Goal: Task Accomplishment & Management: Complete application form

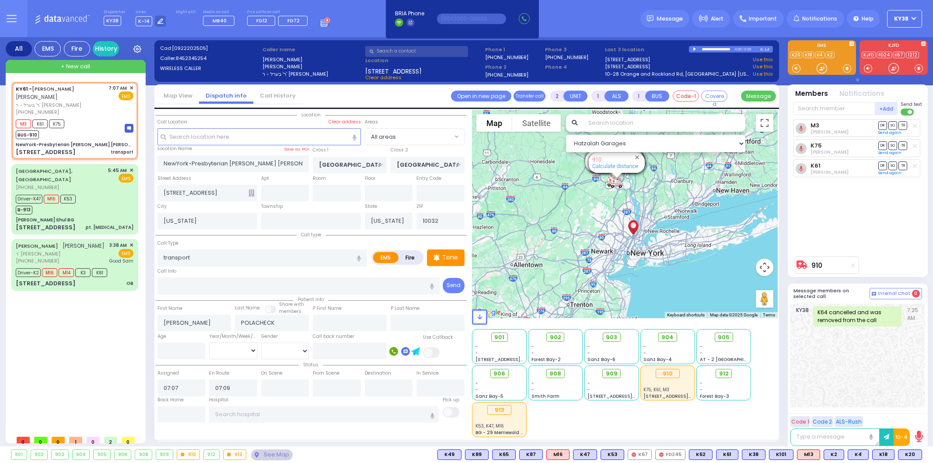
select select
click at [321, 24] on rect at bounding box center [321, 24] width 1 height 1
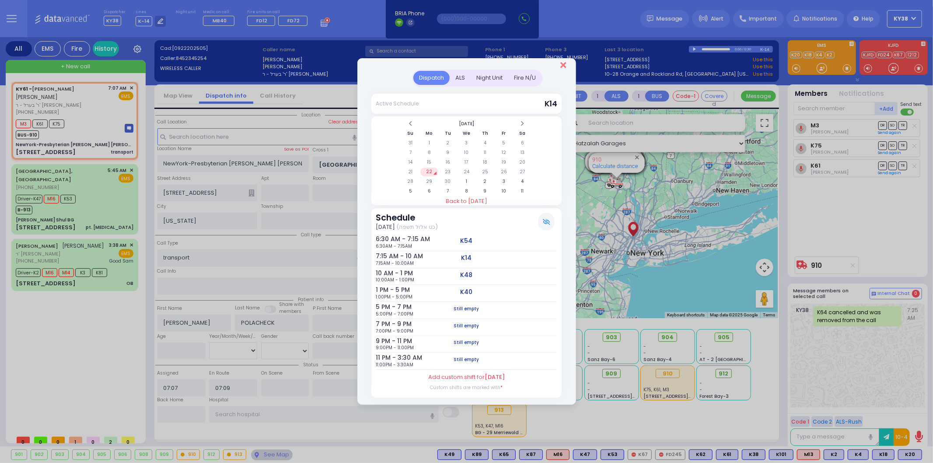
click at [561, 65] on icon "Close" at bounding box center [563, 65] width 6 height 9
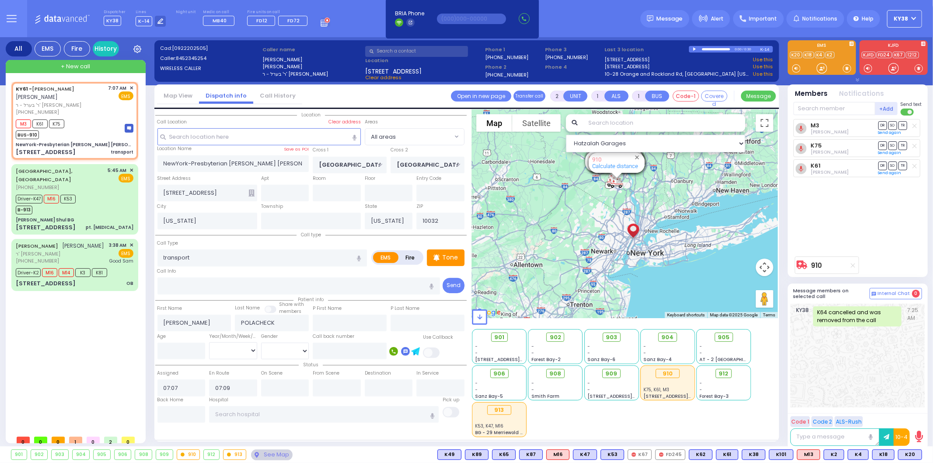
click at [320, 26] on div "Dispatcher KY38 ✕ K14 shift has started. Are you K14 ? If not please switch use…" at bounding box center [217, 19] width 227 height 18
click at [321, 15] on div at bounding box center [326, 18] width 10 height 17
click at [321, 20] on icon at bounding box center [326, 22] width 10 height 10
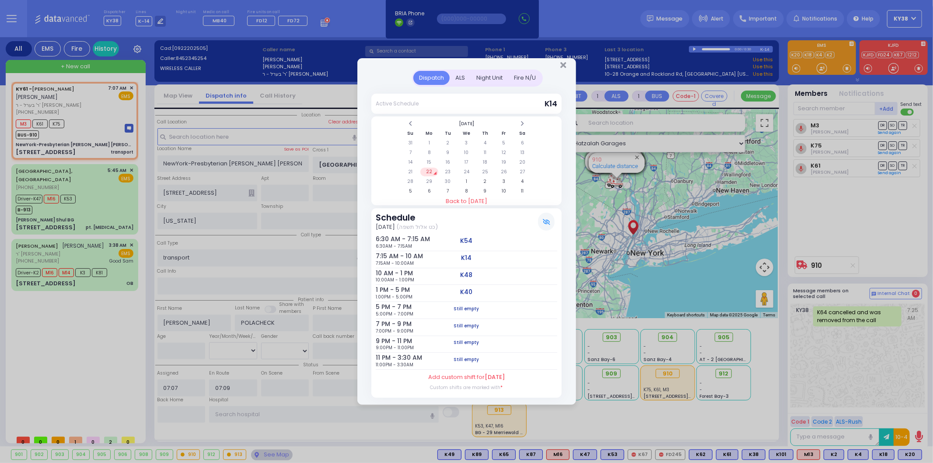
click at [461, 290] on h5 "K40" at bounding box center [466, 291] width 12 height 7
click at [446, 257] on div "7:15 AM - 10 AM 7:15AM - 10:00AM K14" at bounding box center [467, 259] width 182 height 17
click at [89, 340] on div "Dispatch ALS Night Unit Active Schedule Su" at bounding box center [466, 231] width 933 height 463
click at [564, 70] on icon "Close" at bounding box center [563, 65] width 6 height 9
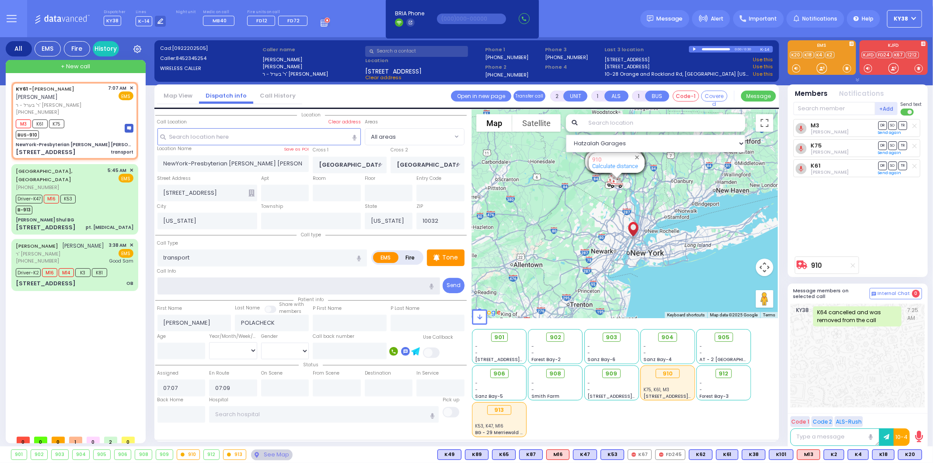
click at [235, 279] on input "text" at bounding box center [298, 285] width 282 height 17
type input "transfer patient from Columbia to Sunshine in Ossining New York"
drag, startPoint x: 432, startPoint y: 285, endPoint x: 443, endPoint y: 282, distance: 11.2
click at [439, 285] on button "button" at bounding box center [432, 285] width 16 height 17
click at [102, 332] on div "KY61 - ARON ZEV POLACHECK אהרן זאב פאלאטשעק ר' בערל - ר' שמואל דוד מארקאוויטש (…" at bounding box center [76, 256] width 130 height 349
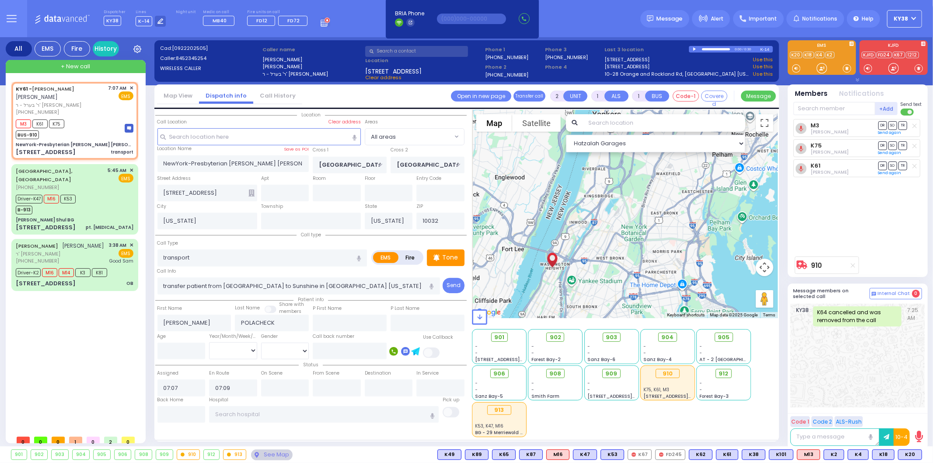
drag, startPoint x: 588, startPoint y: 280, endPoint x: 689, endPoint y: 221, distance: 117.0
click at [688, 222] on div "594 Calculate distance 595 Calculate distance 596 Calculate distance 901 Calcul…" at bounding box center [625, 214] width 306 height 208
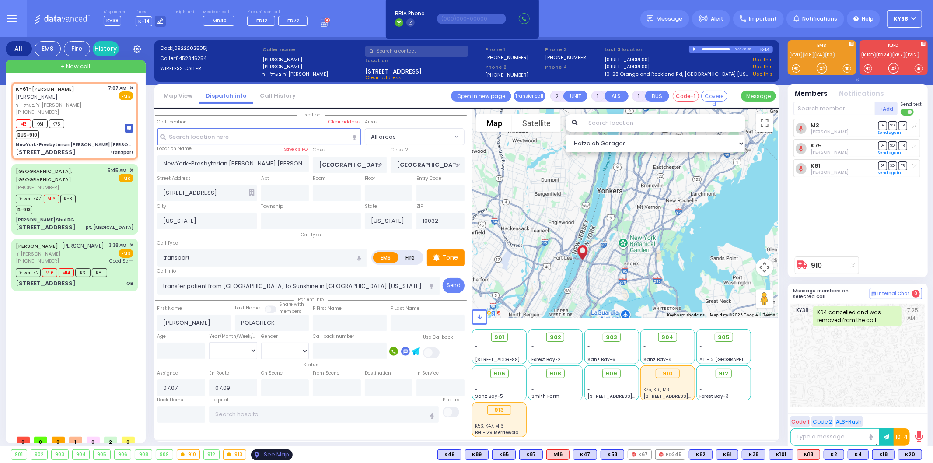
click at [263, 452] on div "See Map" at bounding box center [271, 454] width 41 height 11
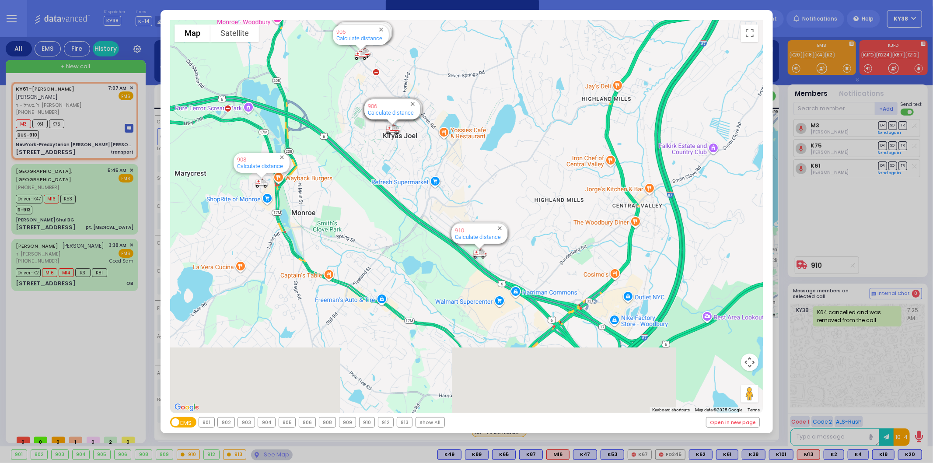
drag, startPoint x: 558, startPoint y: 398, endPoint x: 451, endPoint y: 267, distance: 169.0
click at [450, 267] on div "594 Calculate distance 595 Calculate distance 596 Calculate distance 901 Calcul…" at bounding box center [466, 216] width 593 height 393
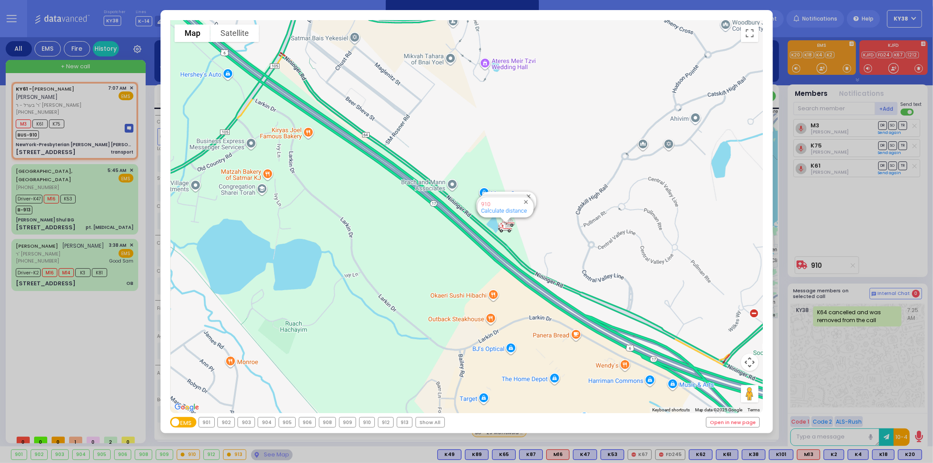
drag, startPoint x: 419, startPoint y: 191, endPoint x: 469, endPoint y: 265, distance: 89.9
click at [468, 265] on div "594 Calculate distance 595 Calculate distance 596 Calculate distance 901 Calcul…" at bounding box center [466, 216] width 593 height 393
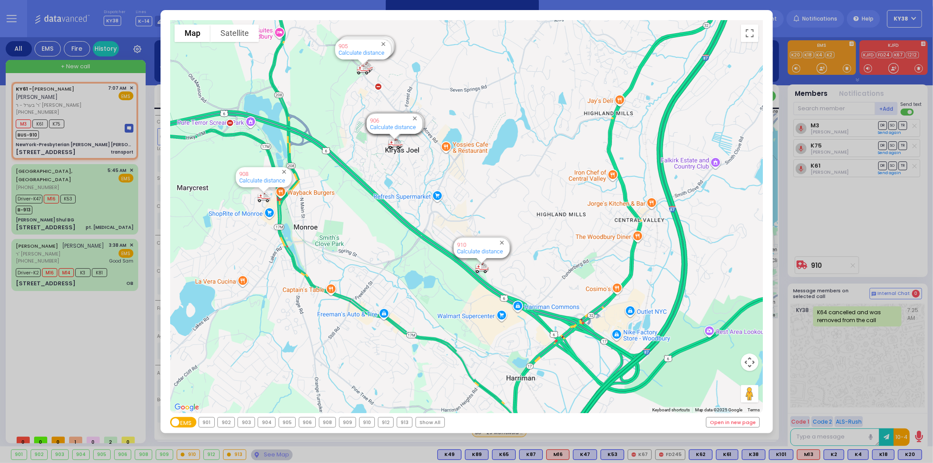
click at [90, 119] on div "To navigate the map with touch gestures double-tap and hold your finger on the …" at bounding box center [466, 231] width 933 height 463
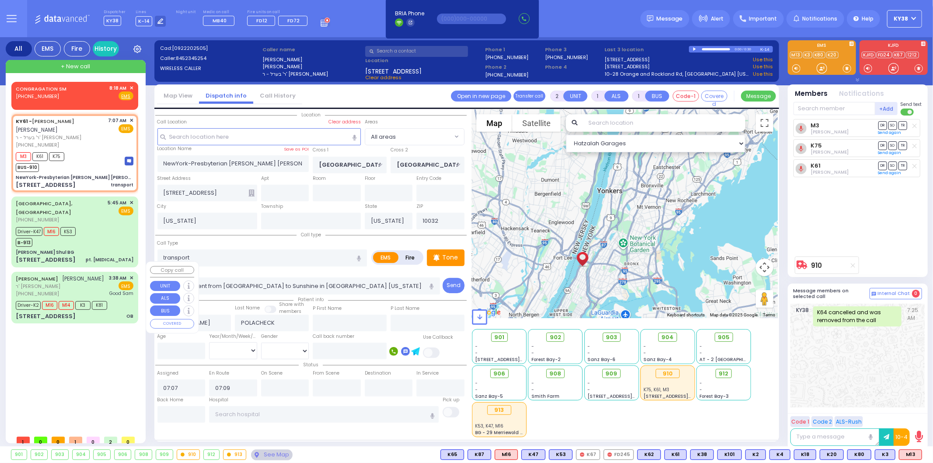
click at [77, 290] on div "(845) 492-7397" at bounding box center [60, 293] width 89 height 7
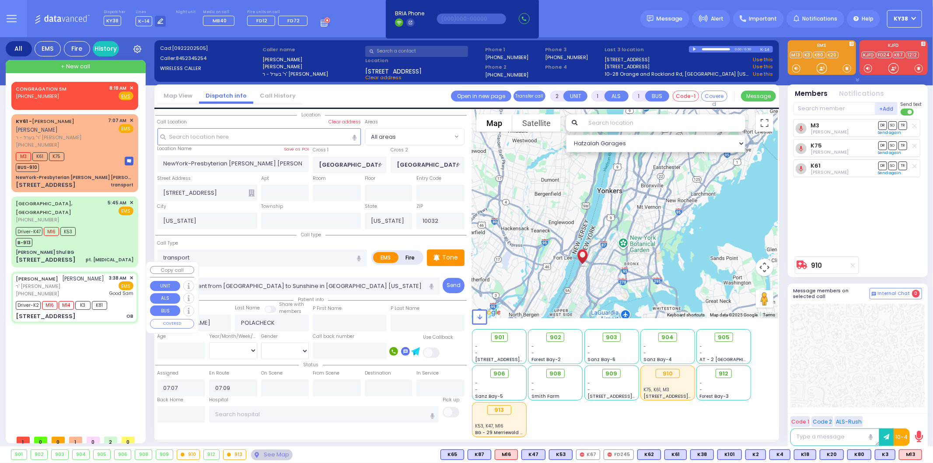
type input "6"
select select
type input "OB"
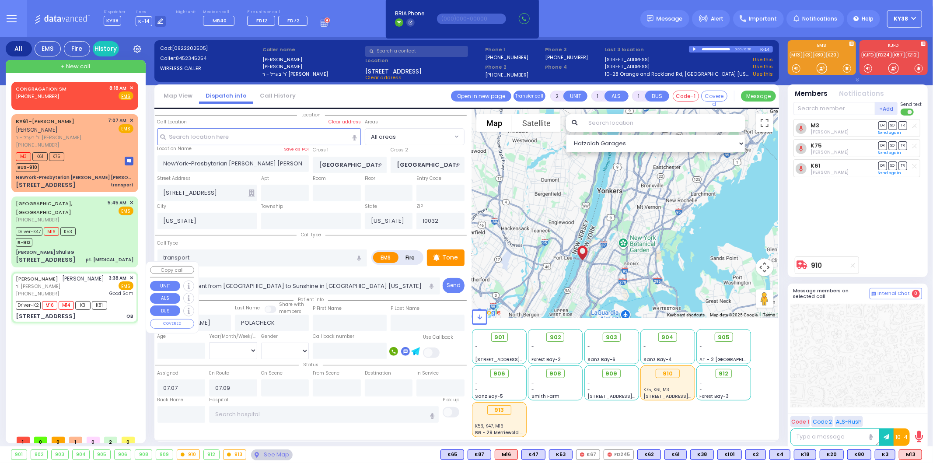
radio input "true"
type input "CHAIM DUVID"
type input "SRUGO"
type input "Malka"
type input "Drugo"
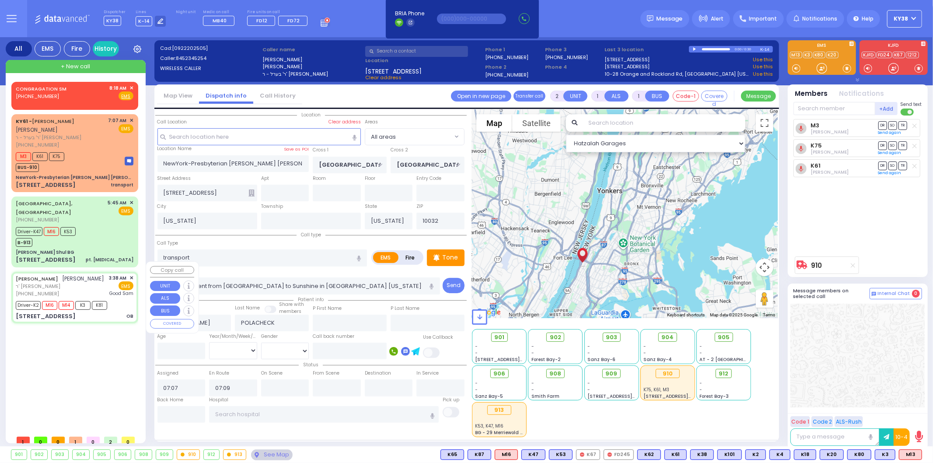
type input "25"
select select "Year"
select select "[DEMOGRAPHIC_DATA]"
type input "03:38"
type input "03:39"
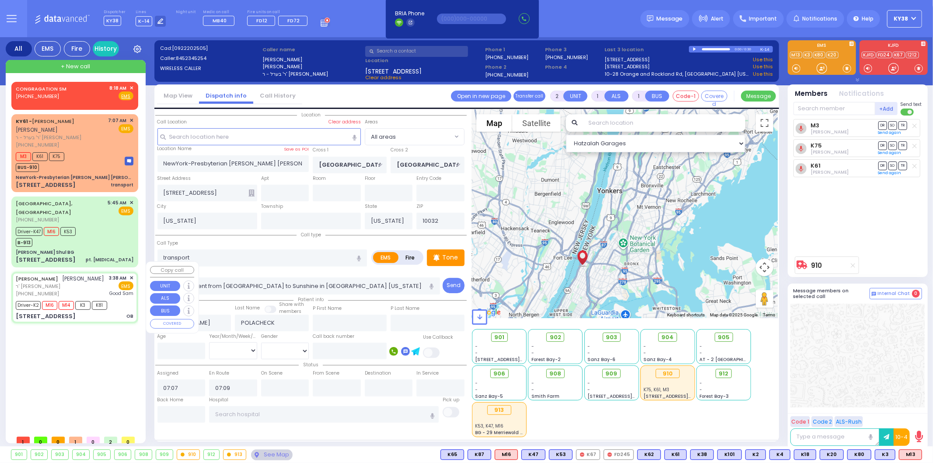
type input "03:45"
type input "03:53"
type input "04:25"
type input "04:45"
type input "Good Samaritan Hospital"
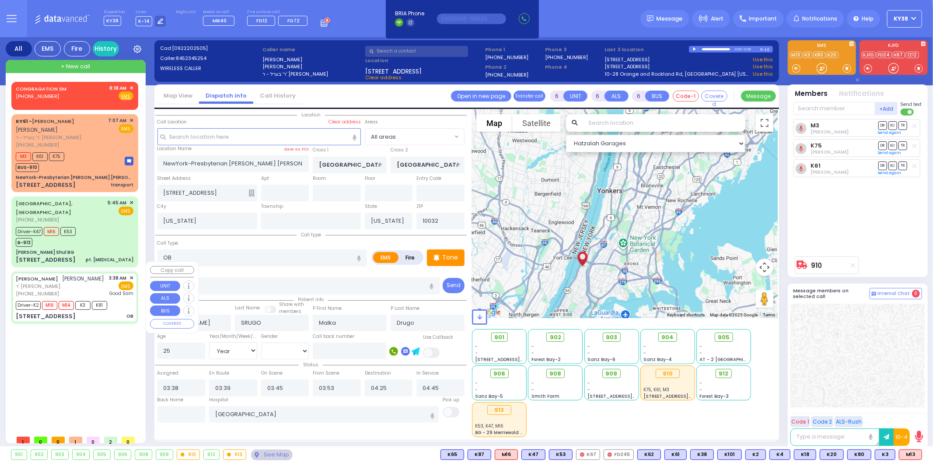
type input "KALEV WAY"
type input "TARNOPOL WAY"
type input "17 FILLMORE CT"
type input "111"
type input "Kiryas Joel"
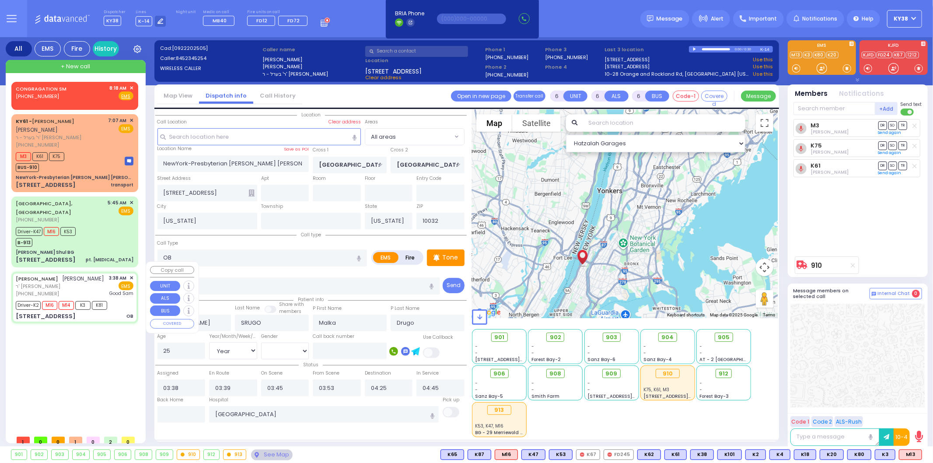
type input "10950"
select select "Hatzalah Garages"
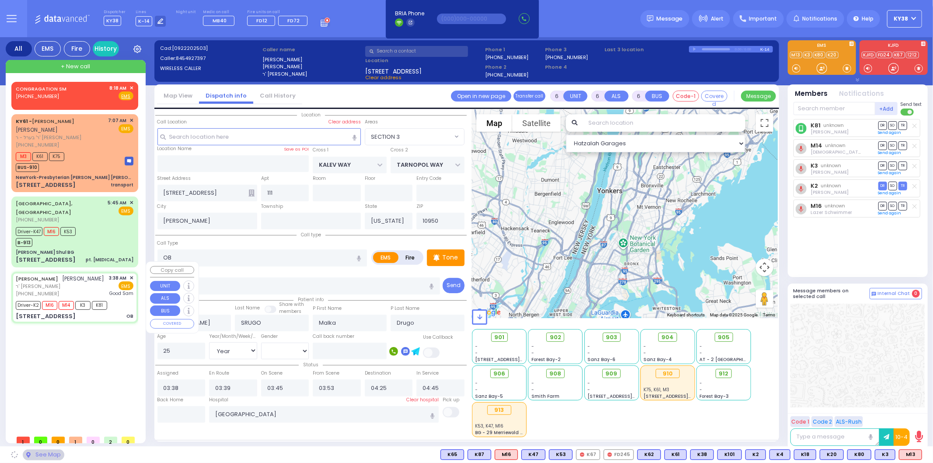
select select "SECTION 3"
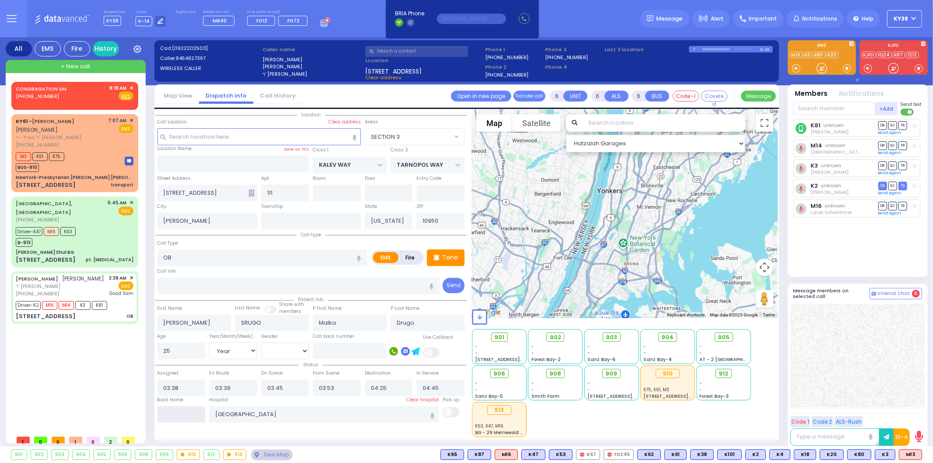
click at [167, 410] on input "text" at bounding box center [181, 414] width 48 height 17
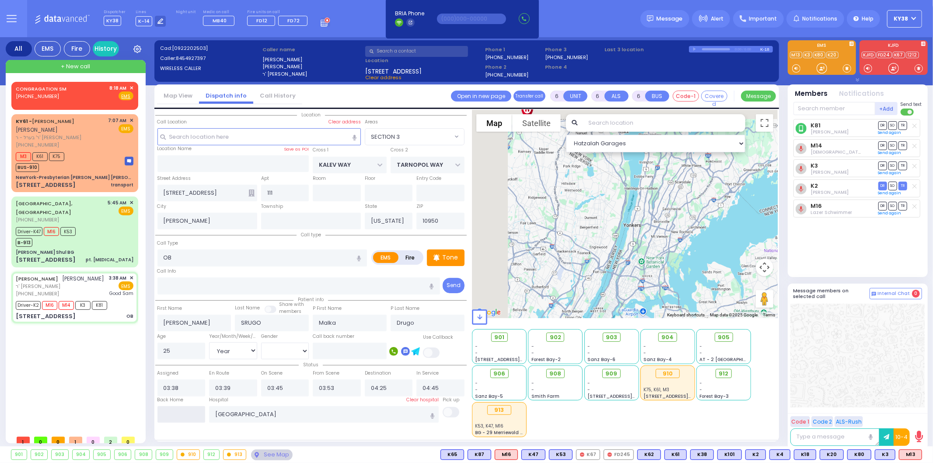
click at [167, 410] on input "text" at bounding box center [181, 414] width 48 height 17
type input "08:30"
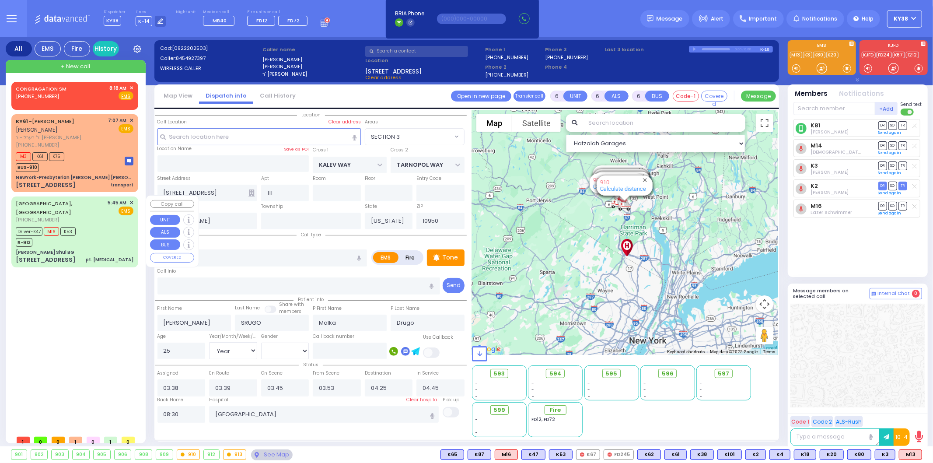
click at [104, 226] on div "Driver-K47 M16 K53 B-913" at bounding box center [75, 236] width 118 height 22
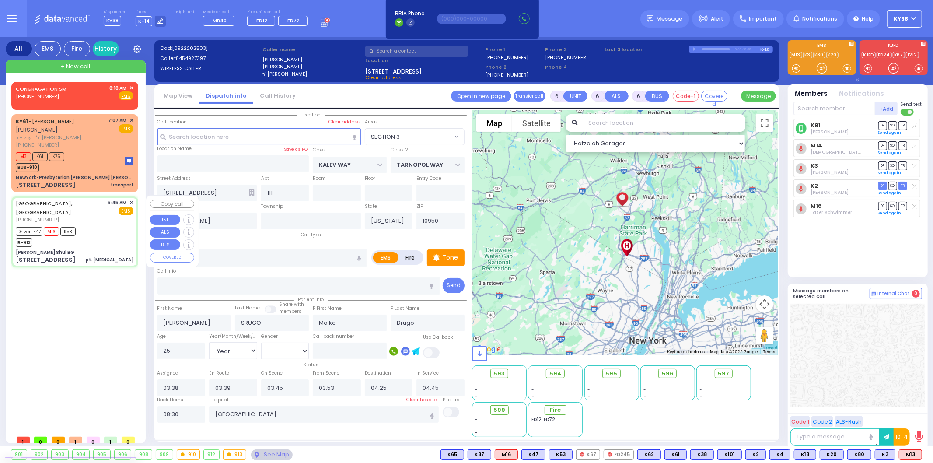
select select
type input "pt. near syncope"
radio input "true"
type input "Shlomo"
type input "Roth"
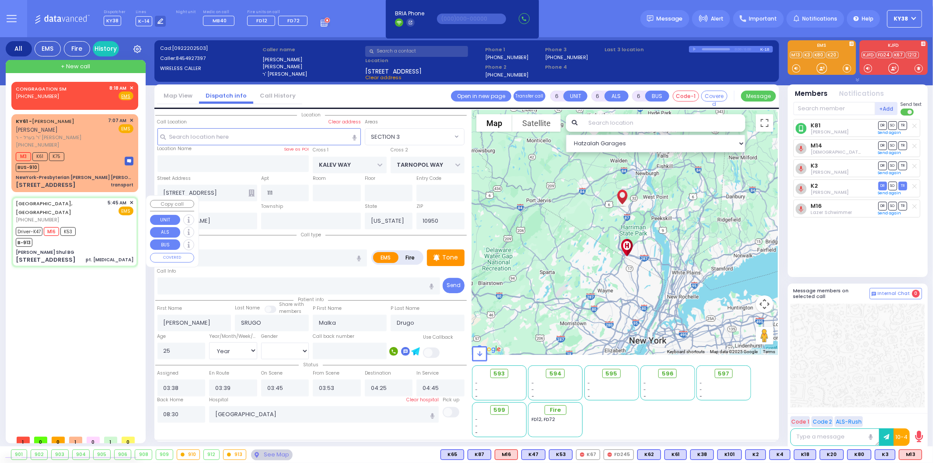
type input "30"
select select "Year"
select select "[DEMOGRAPHIC_DATA]"
type input "05:45"
type input "05:48"
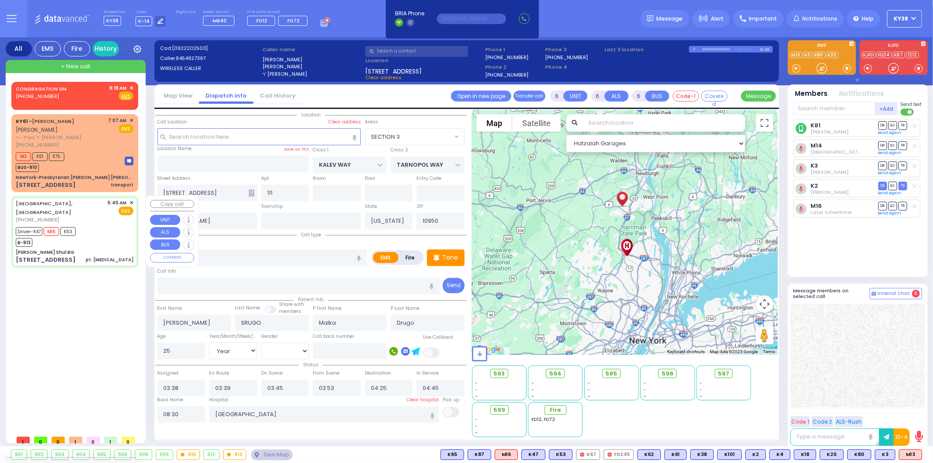
type input "05:51"
type input "06:14"
type input "06:58"
type input "07:15"
type input "Good Samaritan Hospital 257 Lafayette Avenue 8457909405 Suffern"
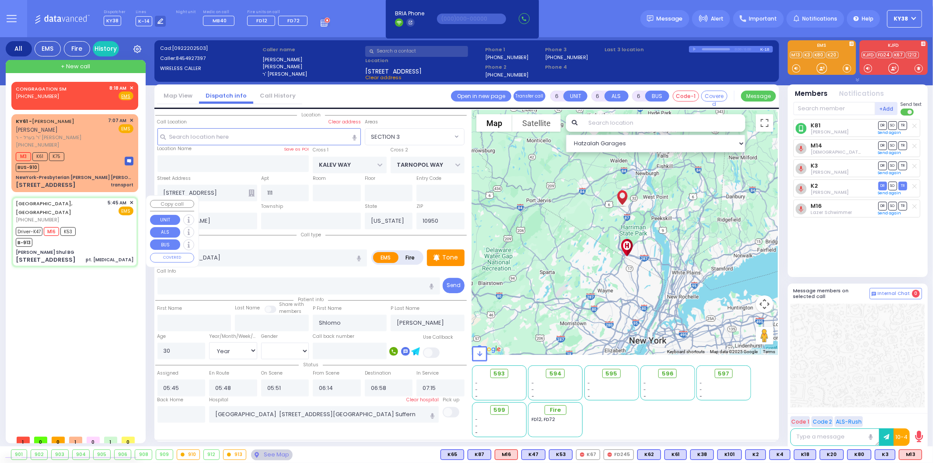
select select "Hatzalah Garages"
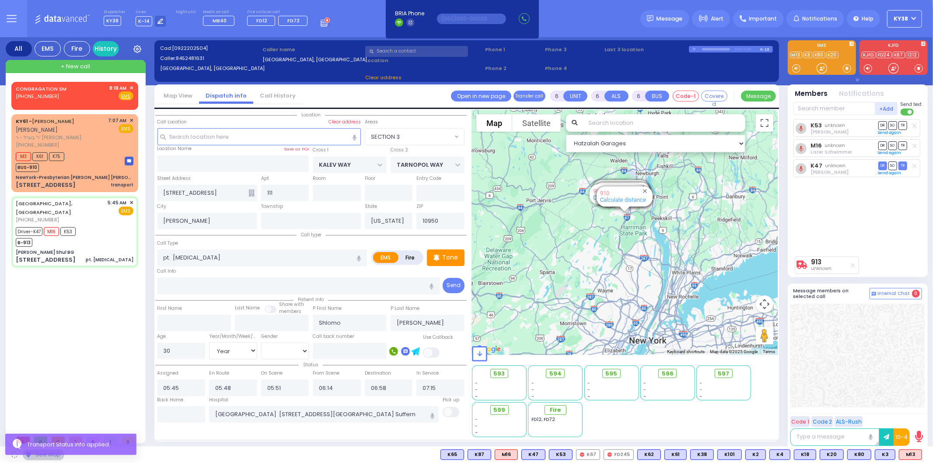
type input "Spinka Shul BG"
type input "LAKE SHORE DR"
type input "43 Merriewold Lane North"
type input "Monroe"
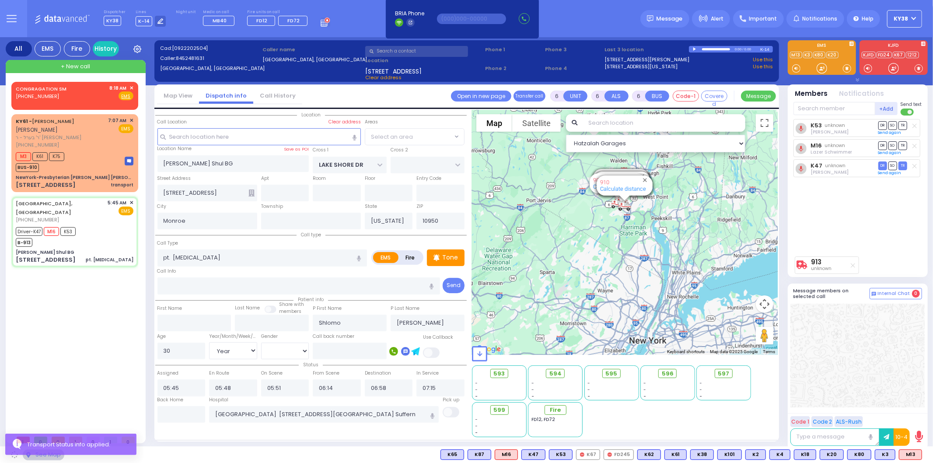
select select "[GEOGRAPHIC_DATA]"
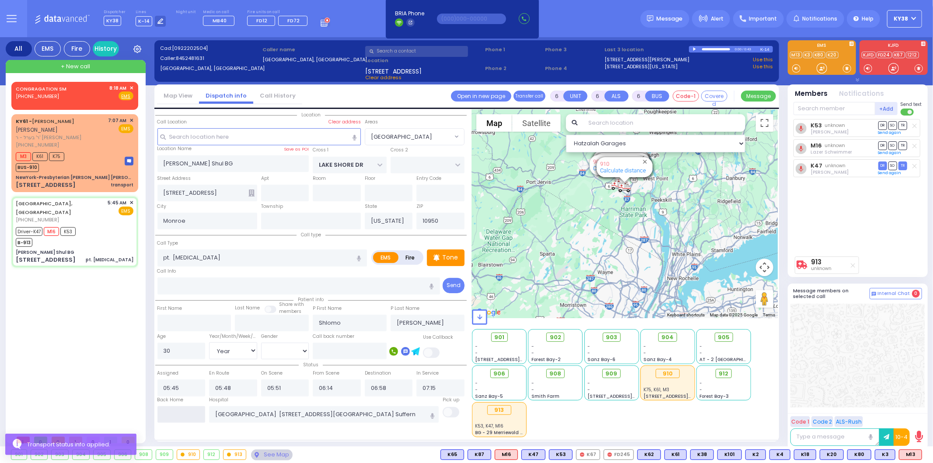
click at [192, 406] on input "text" at bounding box center [181, 414] width 48 height 17
type input "08:30"
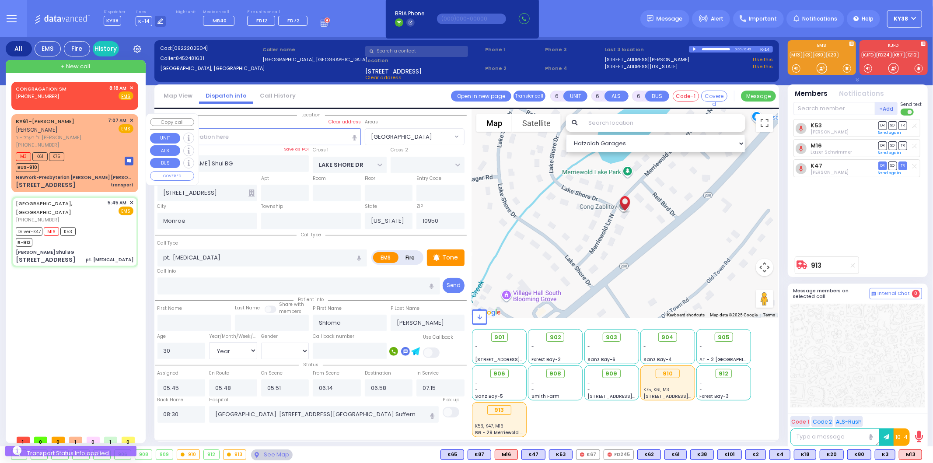
click at [98, 147] on div "[PHONE_NUMBER]" at bounding box center [61, 144] width 90 height 7
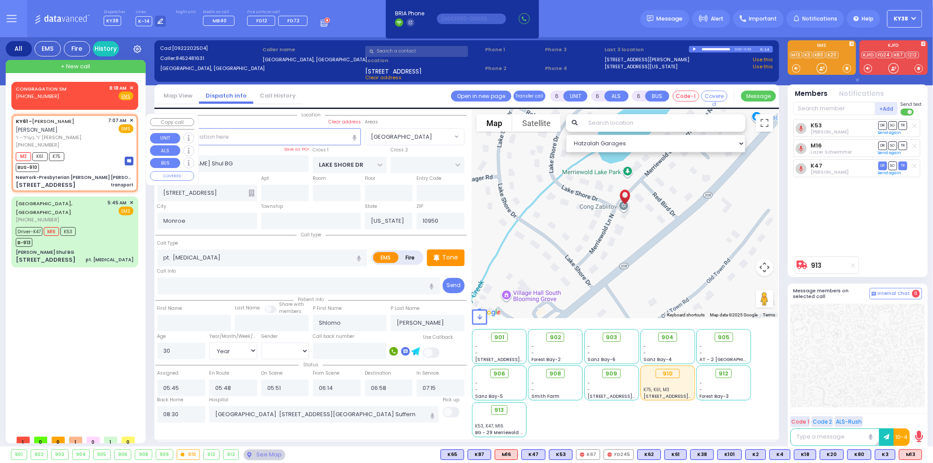
type input "2"
type input "1"
select select
type input "transport"
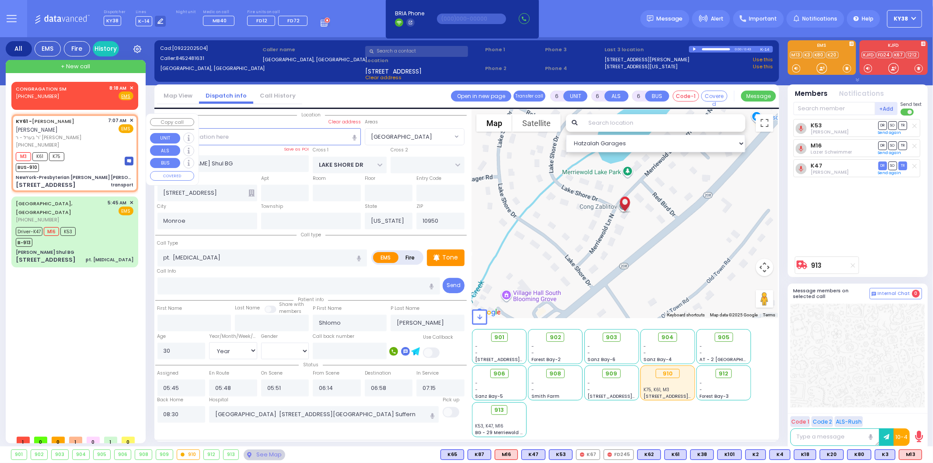
radio input "true"
type input "[PERSON_NAME]"
type input "POLACHECK"
select select
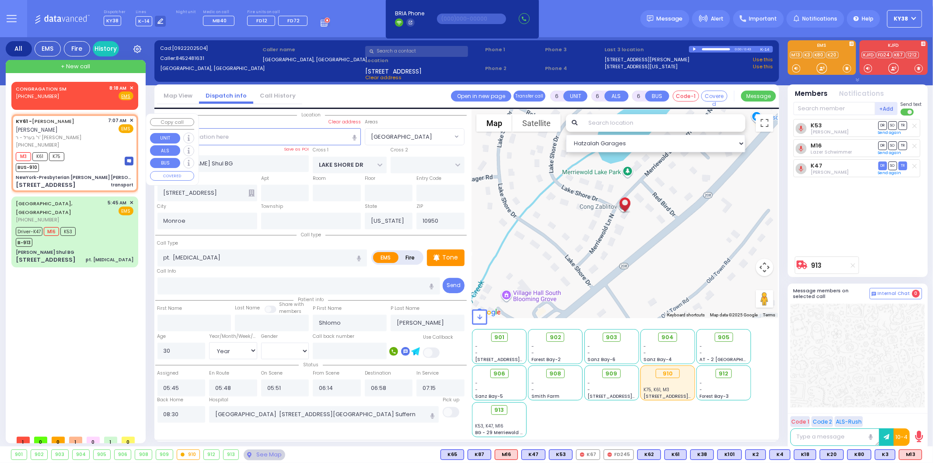
type input "07:07"
type input "07:09"
select select "Hatzalah Garages"
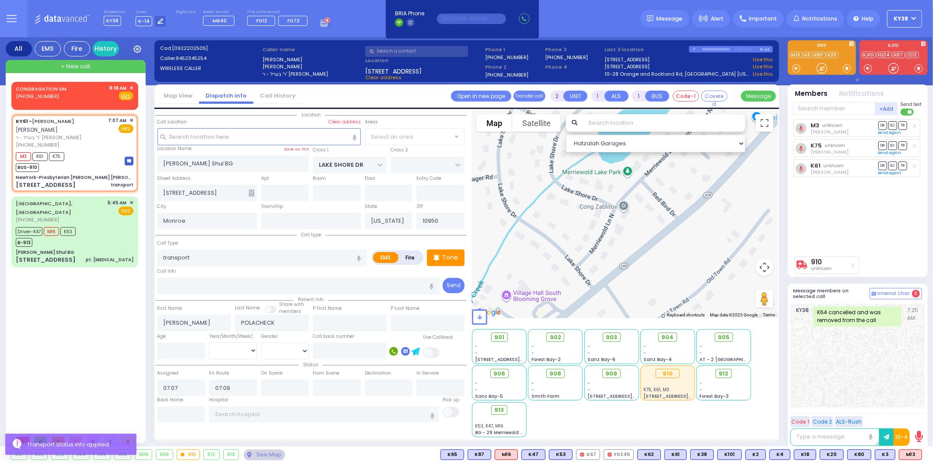
type input "NewYork-Presbyterian [PERSON_NAME] [PERSON_NAME][GEOGRAPHIC_DATA]"
type input "[GEOGRAPHIC_DATA]"
type input "[STREET_ADDRESS]"
type input "[US_STATE]"
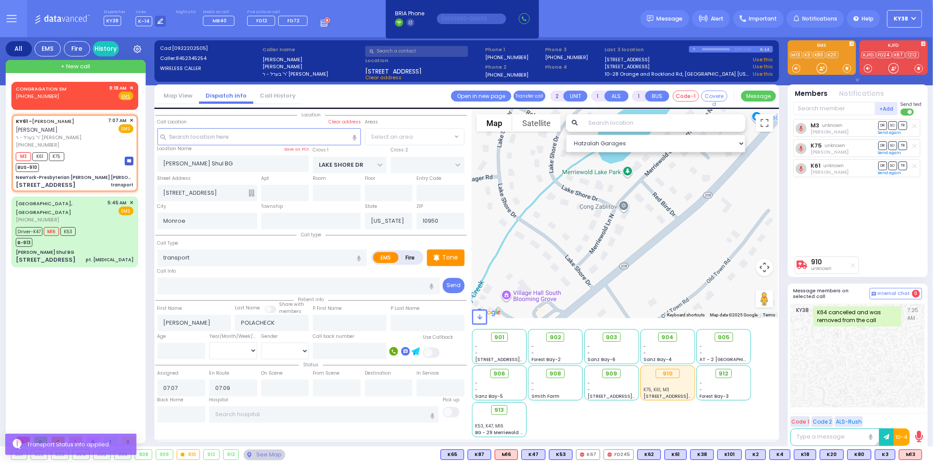
type input "10032"
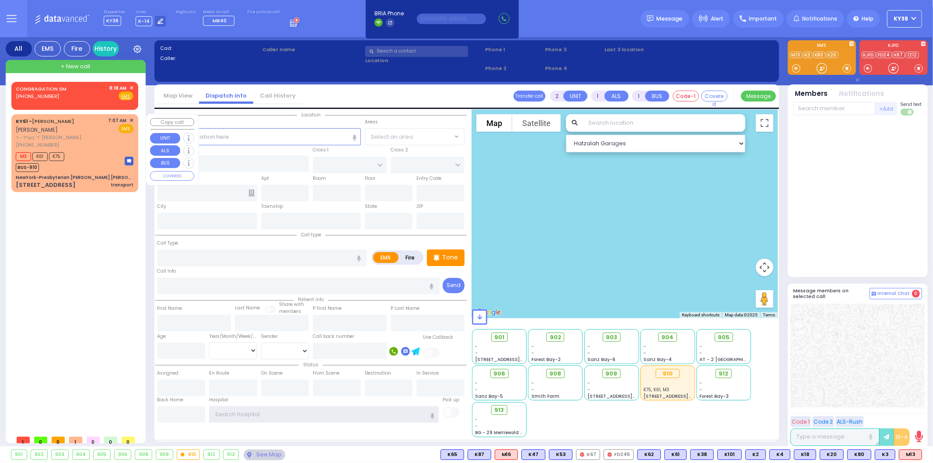
type input "ky14"
click at [108, 150] on div "M3 K61 K75 BUS-910" at bounding box center [75, 161] width 118 height 22
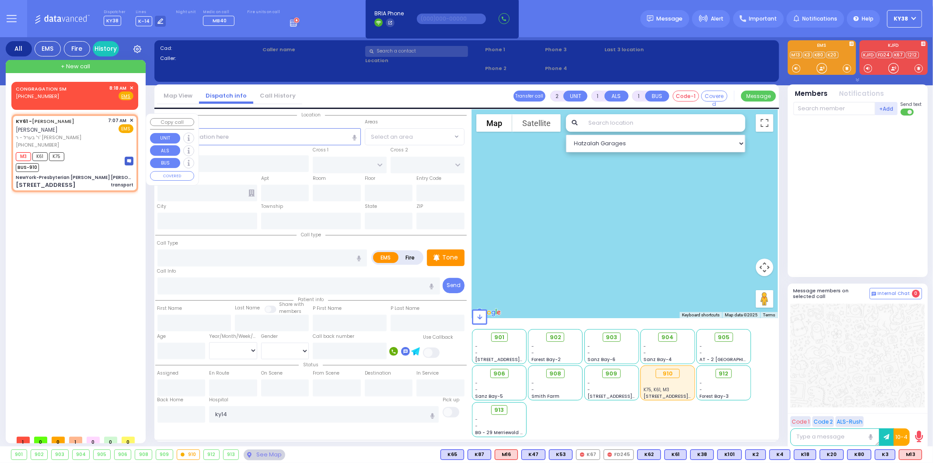
select select
type input "transport"
radio input "true"
type input "[PERSON_NAME]"
type input "POLACHECK"
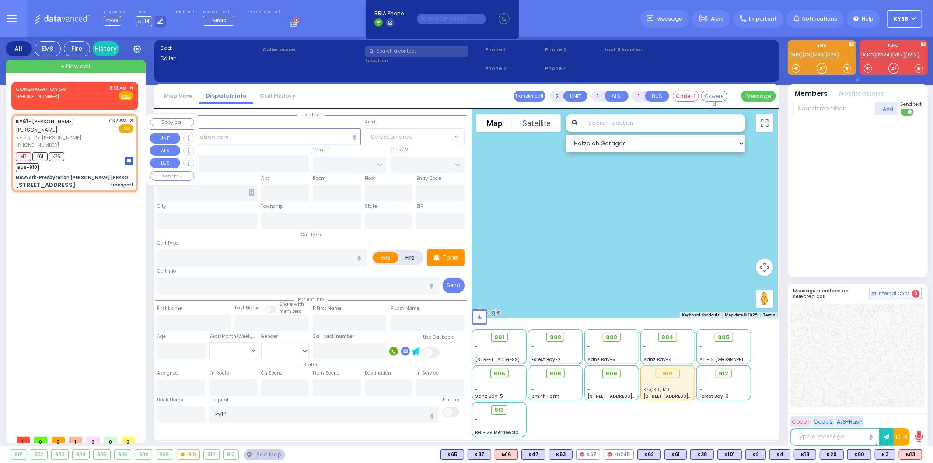
select select
type input "07:07"
type input "07:09"
type input "NewYork-Presbyterian [PERSON_NAME] [PERSON_NAME][GEOGRAPHIC_DATA]"
type input "[GEOGRAPHIC_DATA]"
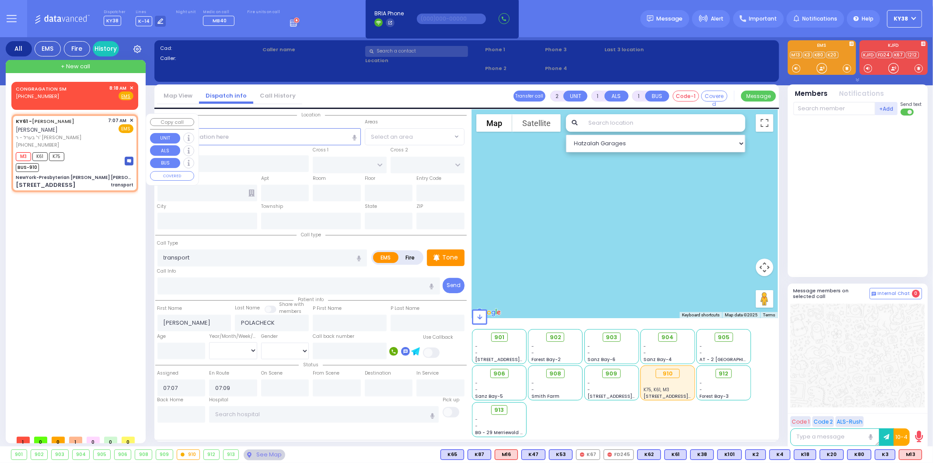
type input "[GEOGRAPHIC_DATA]"
type input "[STREET_ADDRESS]"
type input "[US_STATE]"
type input "10032"
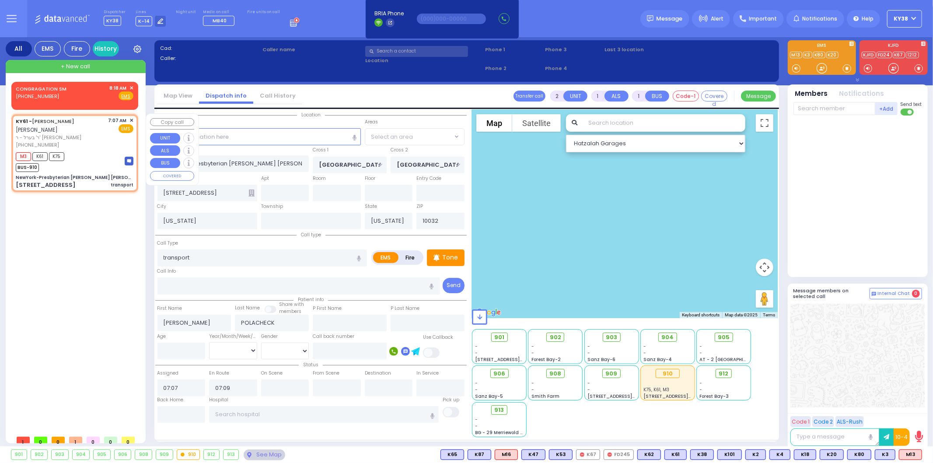
select select "Hatzalah Garages"
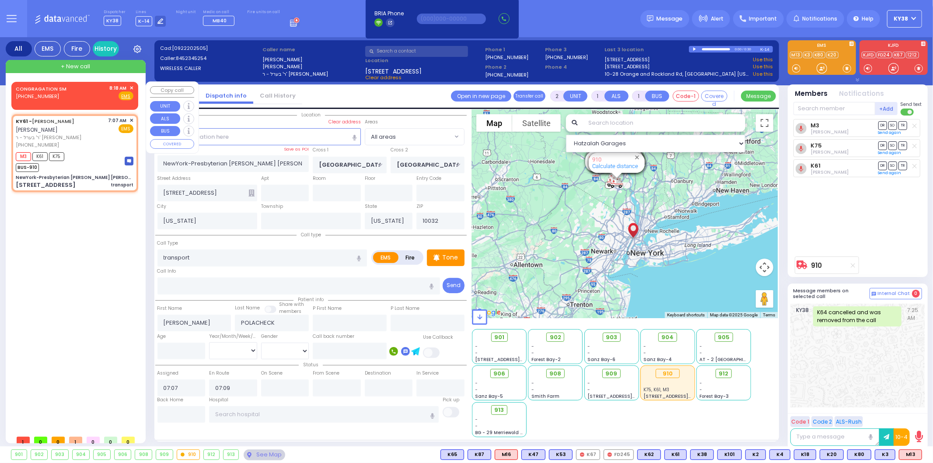
click at [133, 87] on span "✕" at bounding box center [131, 87] width 4 height 7
click at [130, 86] on span "✕" at bounding box center [131, 87] width 4 height 7
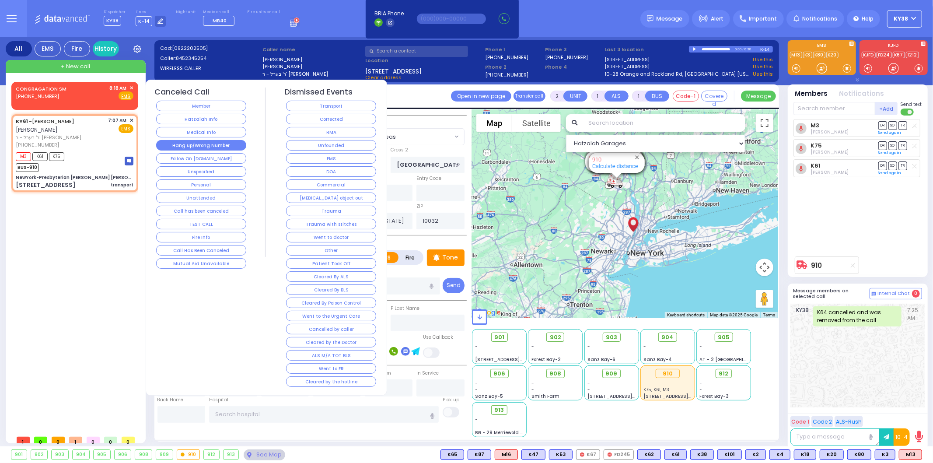
click at [216, 147] on button "Hang up/Wrong Number" at bounding box center [201, 145] width 90 height 10
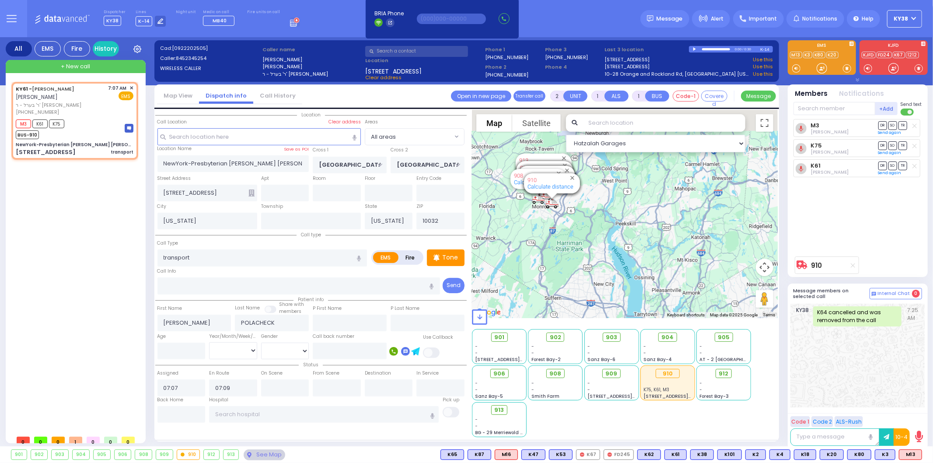
drag, startPoint x: 537, startPoint y: 196, endPoint x: 578, endPoint y: 289, distance: 102.0
click at [578, 289] on div "594 Calculate distance 595 Calculate distance 596 Calculate distance 901 Calcul…" at bounding box center [625, 214] width 306 height 208
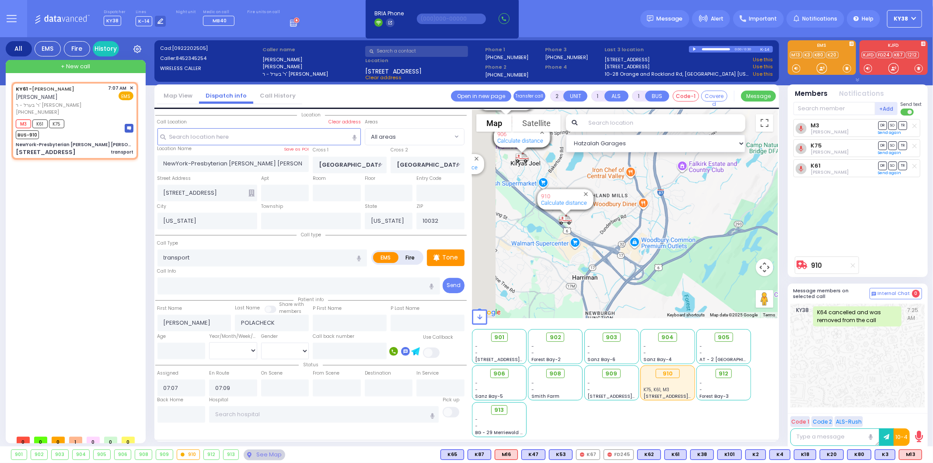
drag, startPoint x: 533, startPoint y: 195, endPoint x: 597, endPoint y: 265, distance: 95.3
click at [597, 265] on div "594 Calculate distance 595 Calculate distance 596 Calculate distance 901 Calcul…" at bounding box center [625, 214] width 306 height 208
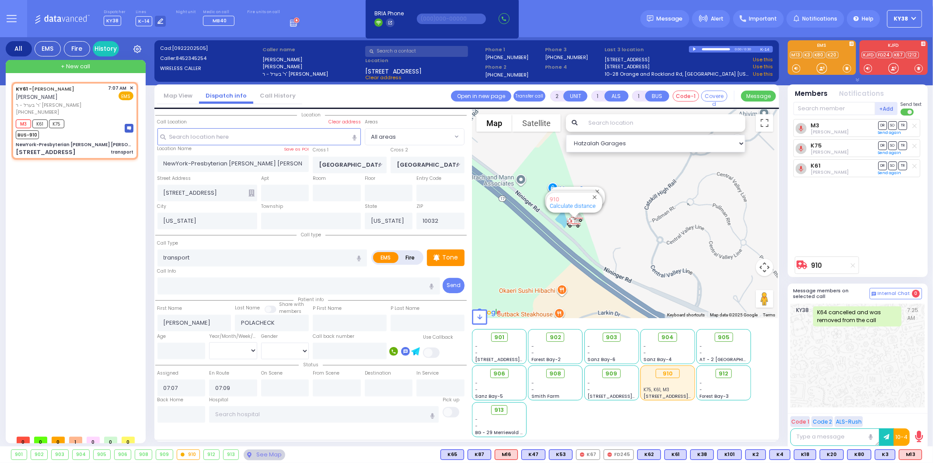
drag, startPoint x: 533, startPoint y: 219, endPoint x: 784, endPoint y: 240, distance: 251.0
click at [784, 240] on div "All EMS Fire History Settings" at bounding box center [467, 243] width 922 height 412
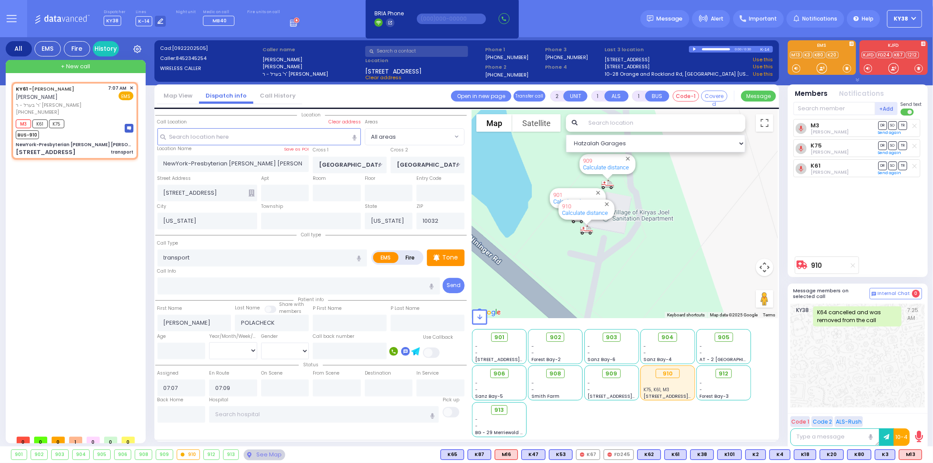
drag, startPoint x: 561, startPoint y: 228, endPoint x: 560, endPoint y: 268, distance: 40.2
click at [560, 267] on div "594 Calculate distance 595 Calculate distance 596 Calculate distance 901 Calcul…" at bounding box center [625, 214] width 306 height 208
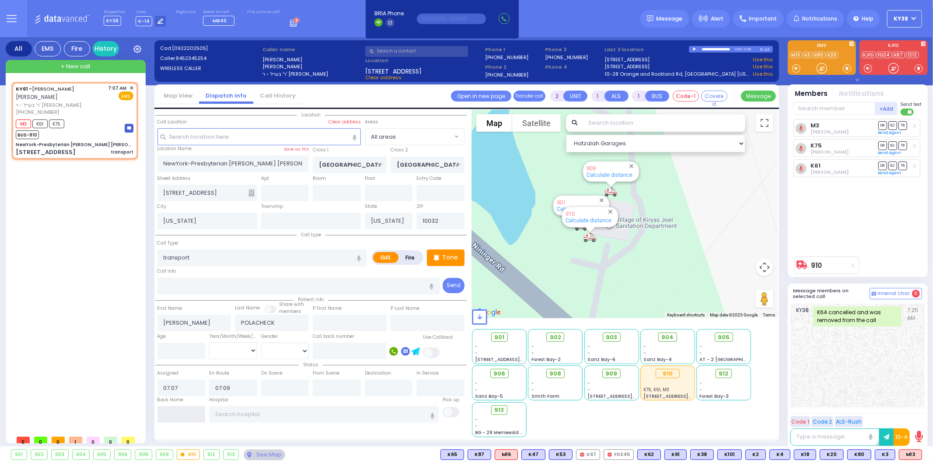
click at [171, 406] on input "text" at bounding box center [181, 414] width 48 height 17
click at [171, 407] on input "text" at bounding box center [181, 414] width 48 height 17
type input "08:31"
select select
radio input "true"
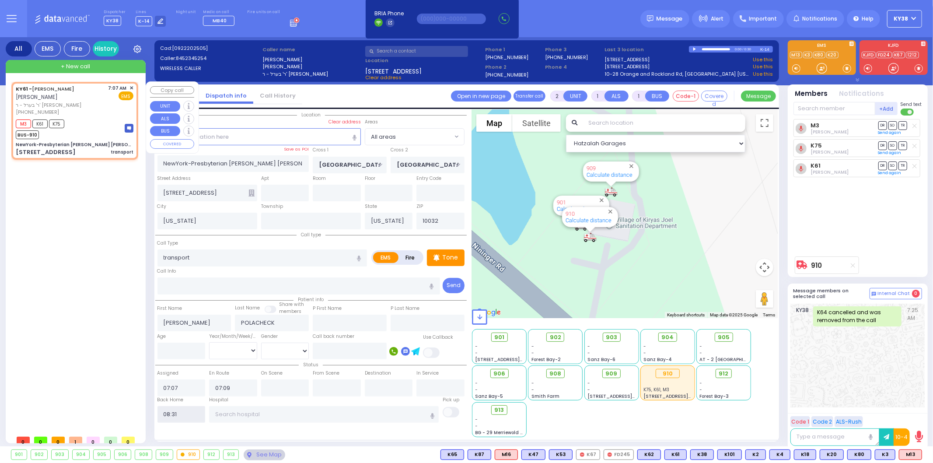
select select
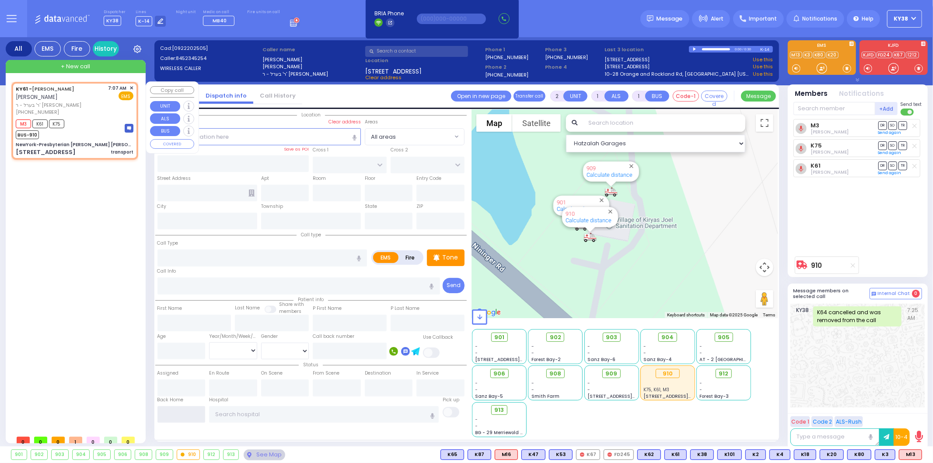
select select
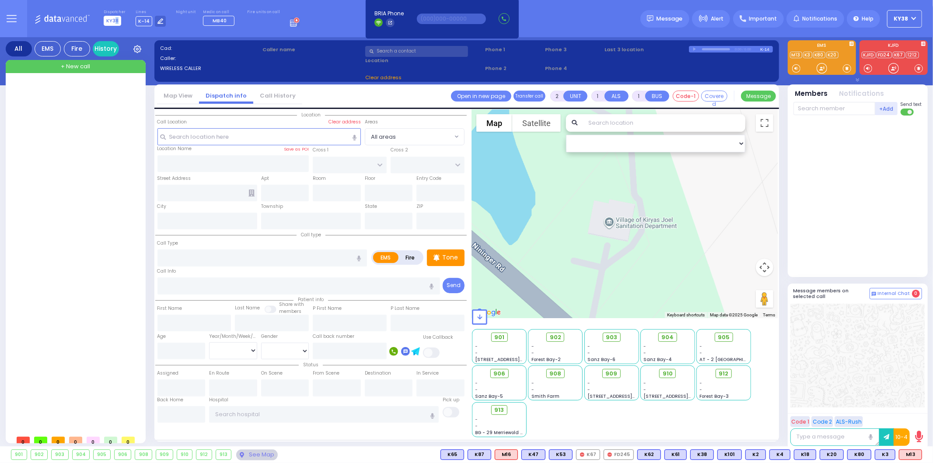
click at [116, 20] on span "KY38" at bounding box center [112, 21] width 17 height 10
click at [902, 20] on span "KY38" at bounding box center [901, 19] width 14 height 8
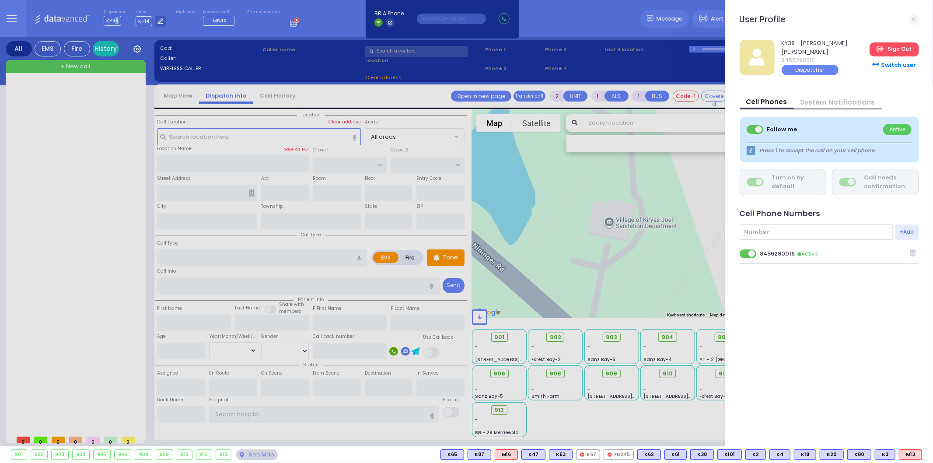
click at [895, 49] on link "Sign Out" at bounding box center [893, 49] width 49 height 14
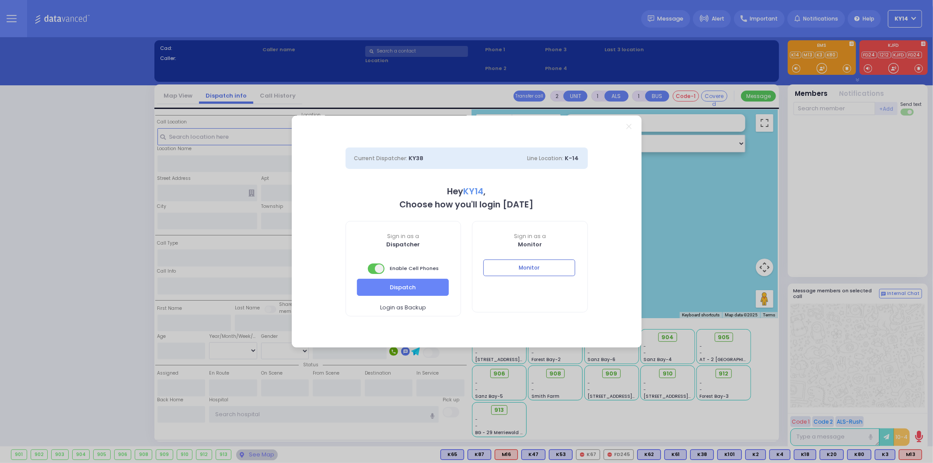
select select "2"
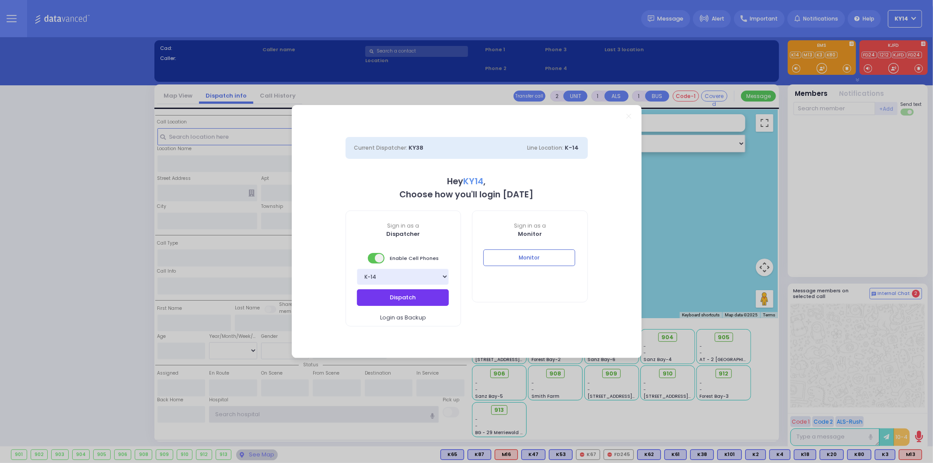
type input "ky14"
click at [400, 295] on button "Dispatch" at bounding box center [403, 297] width 92 height 17
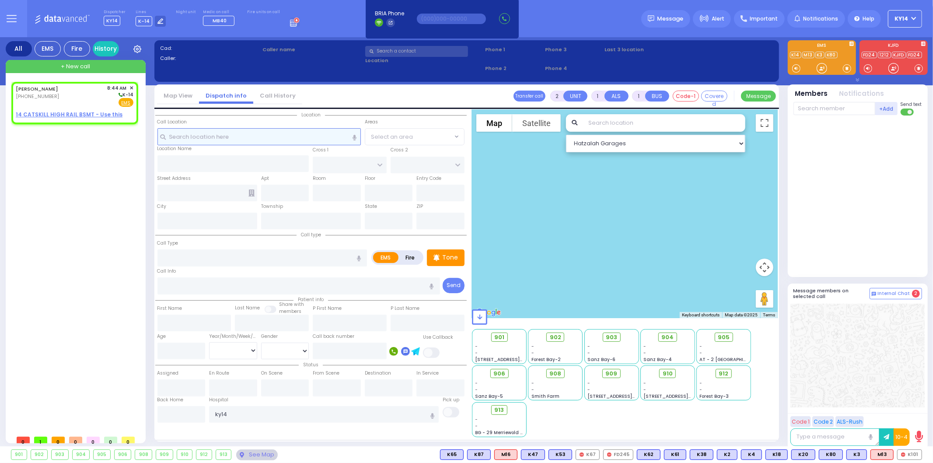
select select
radio input "true"
type input "YEKUSIEL MOSHE"
type input "SCHWARTZ"
select select
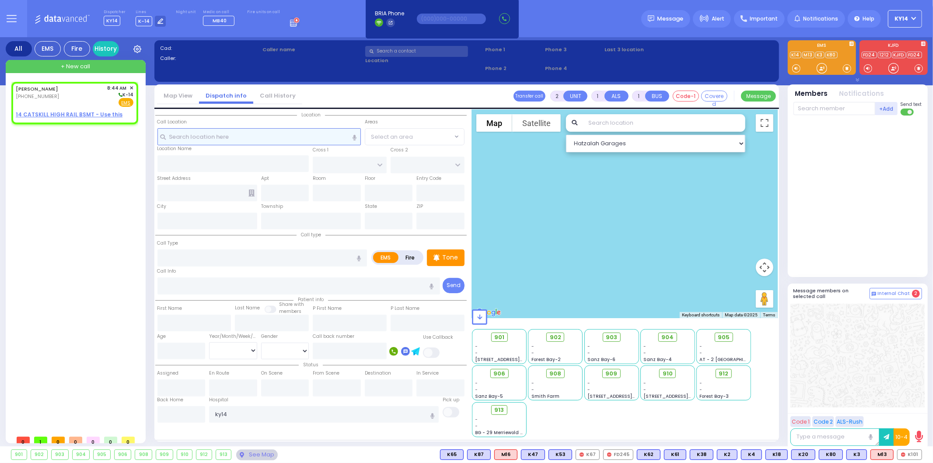
type input "08:44"
select select "Hatzalah Garages"
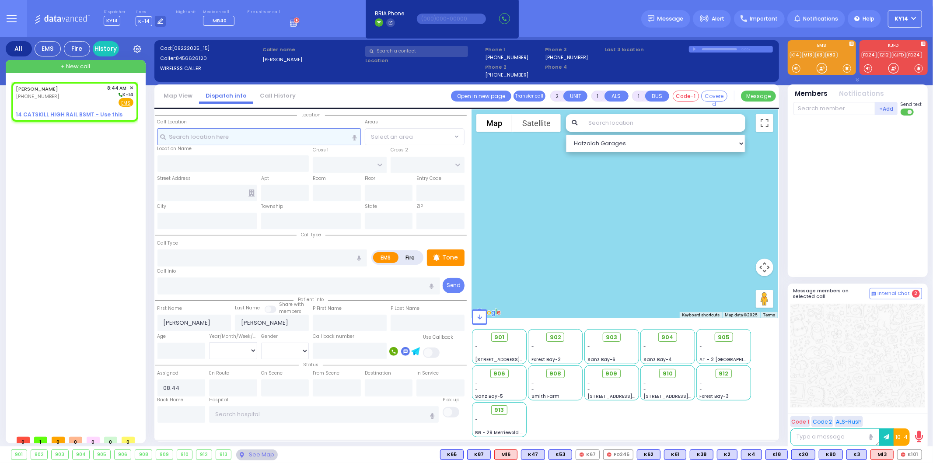
select select
radio input "true"
select select
select select "Hatzalah Garages"
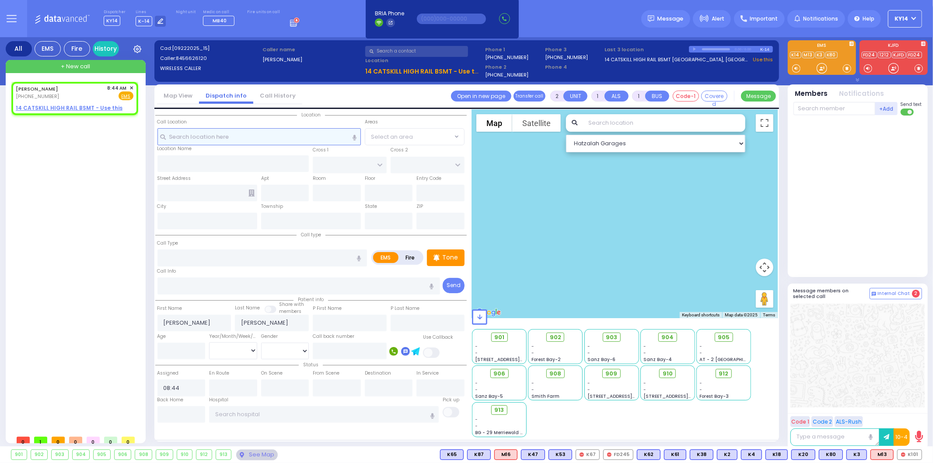
select select
radio input "true"
select select
select select "Hatzalah Garages"
